Goal: Task Accomplishment & Management: Manage account settings

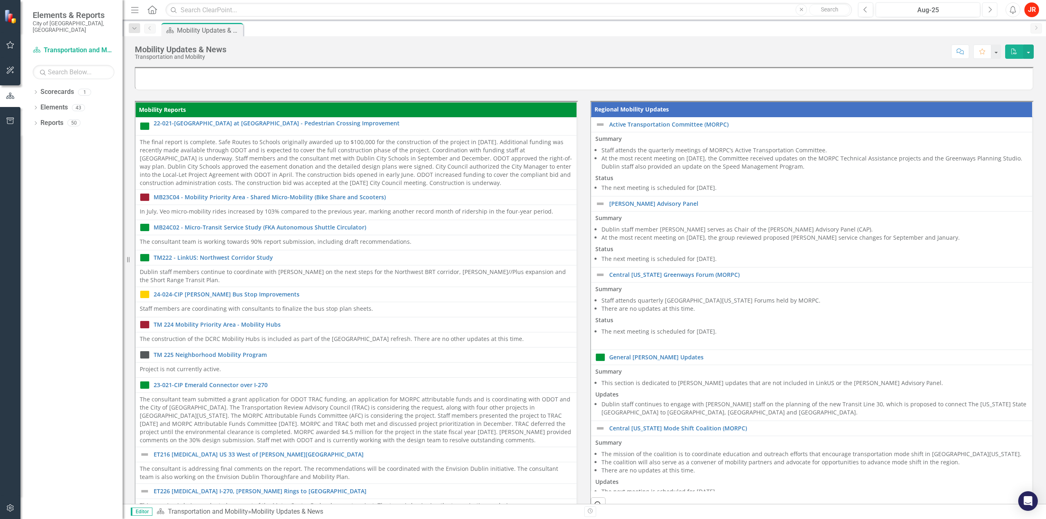
click at [784, 9] on button "Next" at bounding box center [989, 9] width 15 height 15
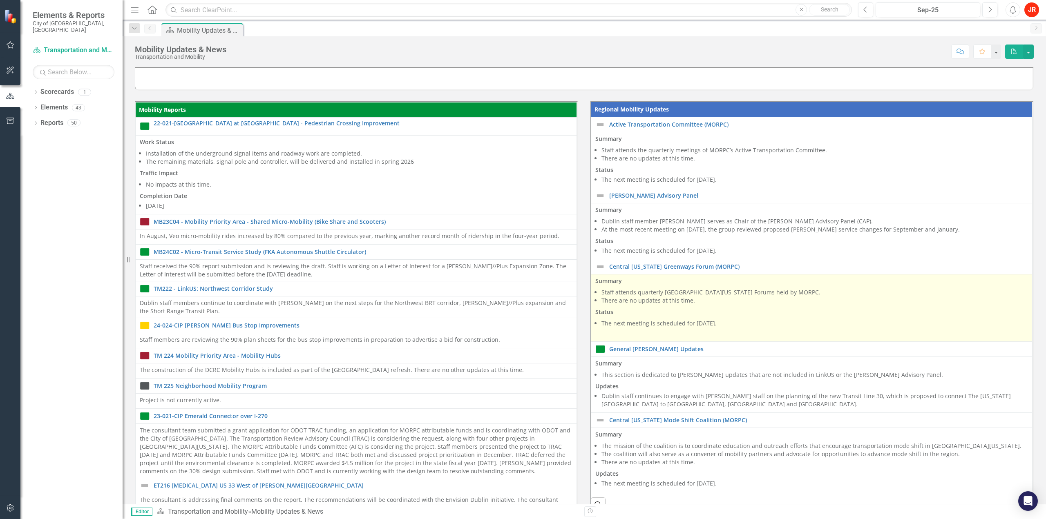
click at [681, 305] on span "Summary Staff attends quarterly [GEOGRAPHIC_DATA][US_STATE] Forums held by MORP…" at bounding box center [811, 308] width 433 height 62
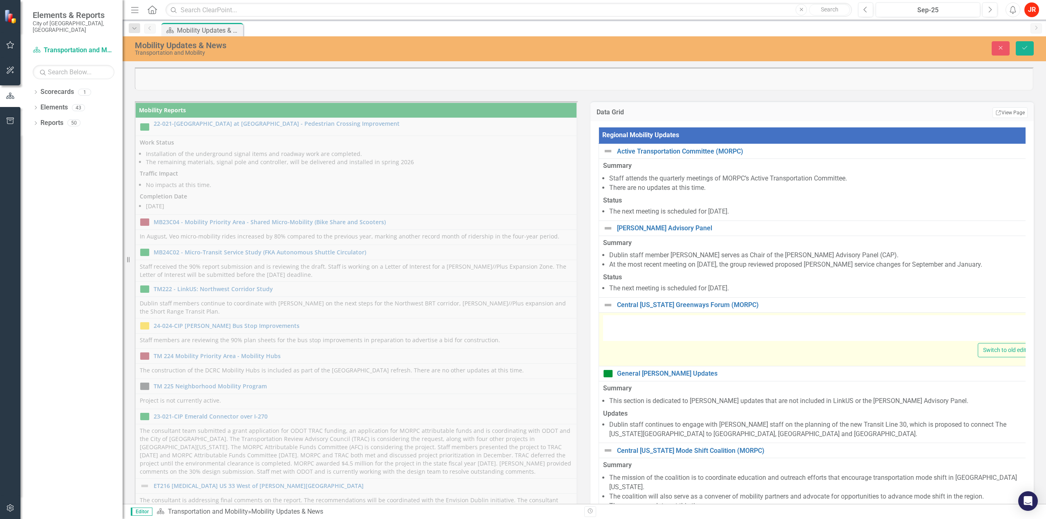
type textarea "<p><strong>Summary</strong></p> <ul> <li>Staff attends quarterly Central [US_ST…"
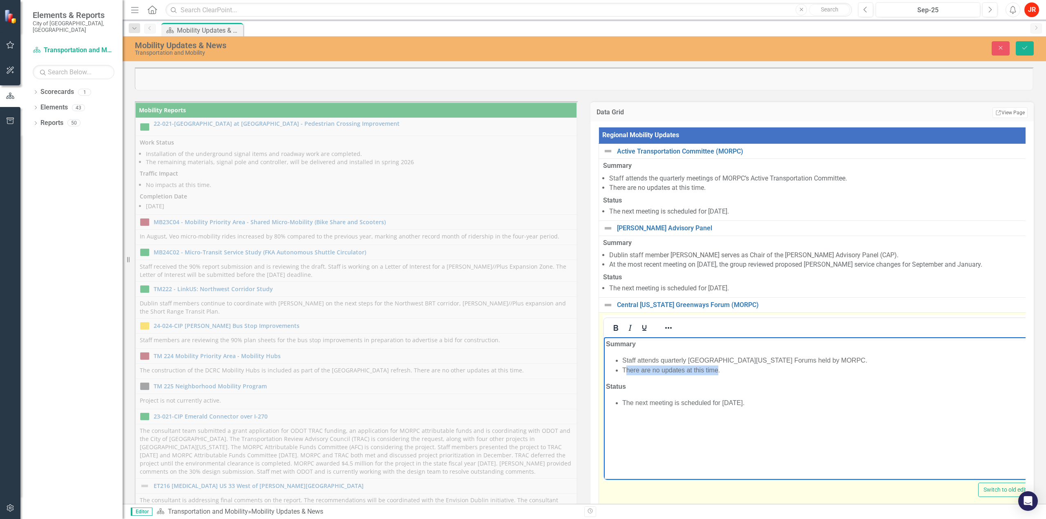
drag, startPoint x: 718, startPoint y: 368, endPoint x: 625, endPoint y: 370, distance: 93.2
click at [625, 370] on li "There are no updates at this time." at bounding box center [828, 370] width 412 height 10
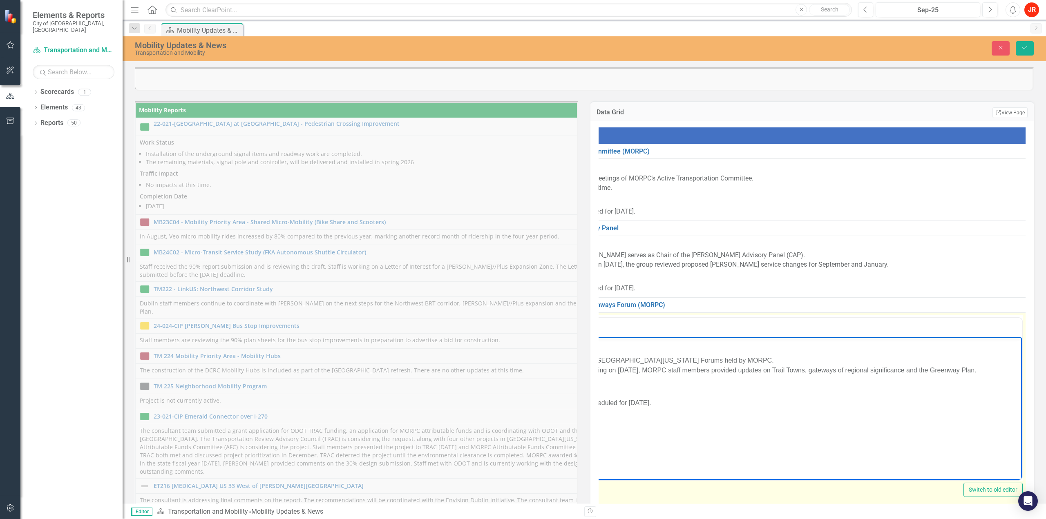
scroll to position [0, 40]
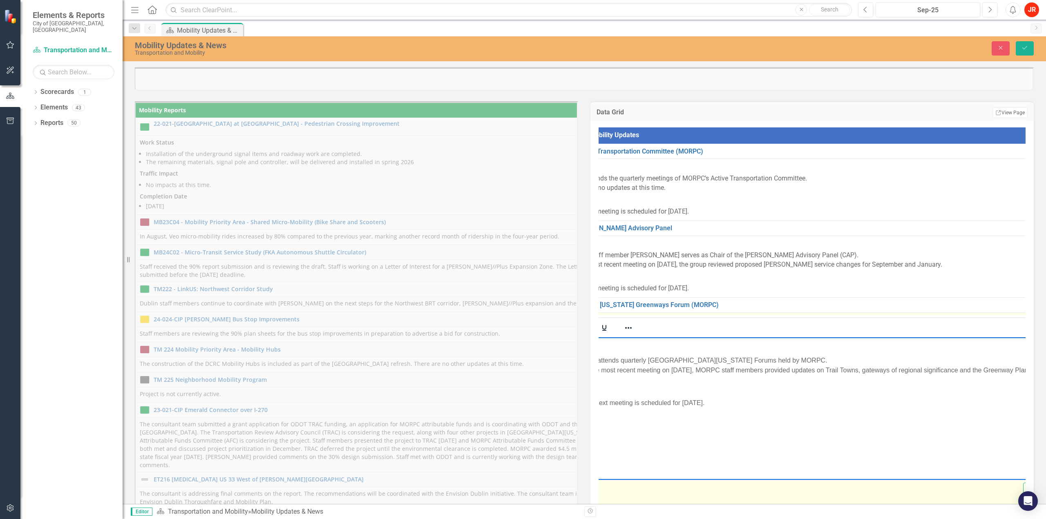
click at [689, 372] on li "The next meeting is scheduled for [DATE]." at bounding box center [830, 403] width 497 height 10
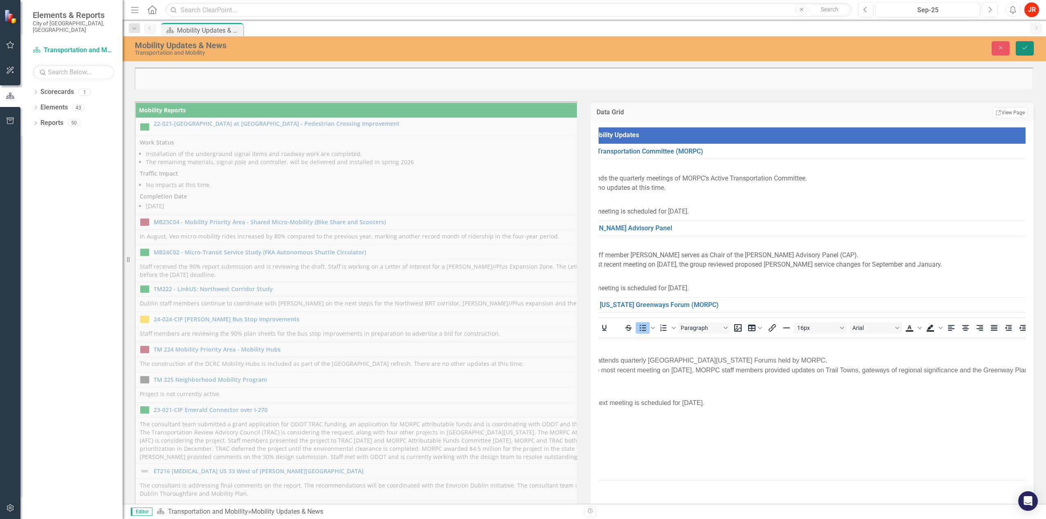
click at [784, 51] on button "Save" at bounding box center [1025, 48] width 18 height 14
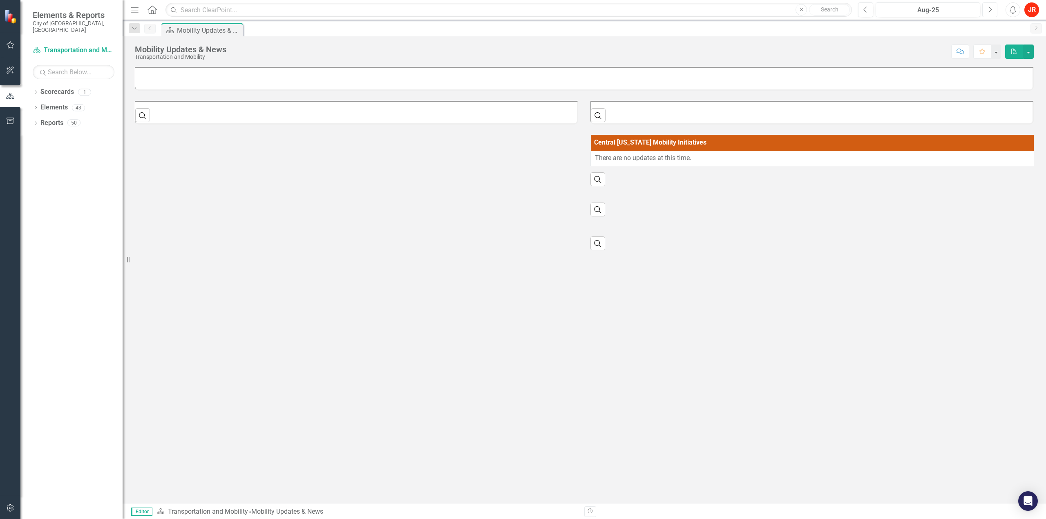
click at [992, 9] on button "Next" at bounding box center [989, 9] width 15 height 15
